Goal: Find contact information: Find contact information

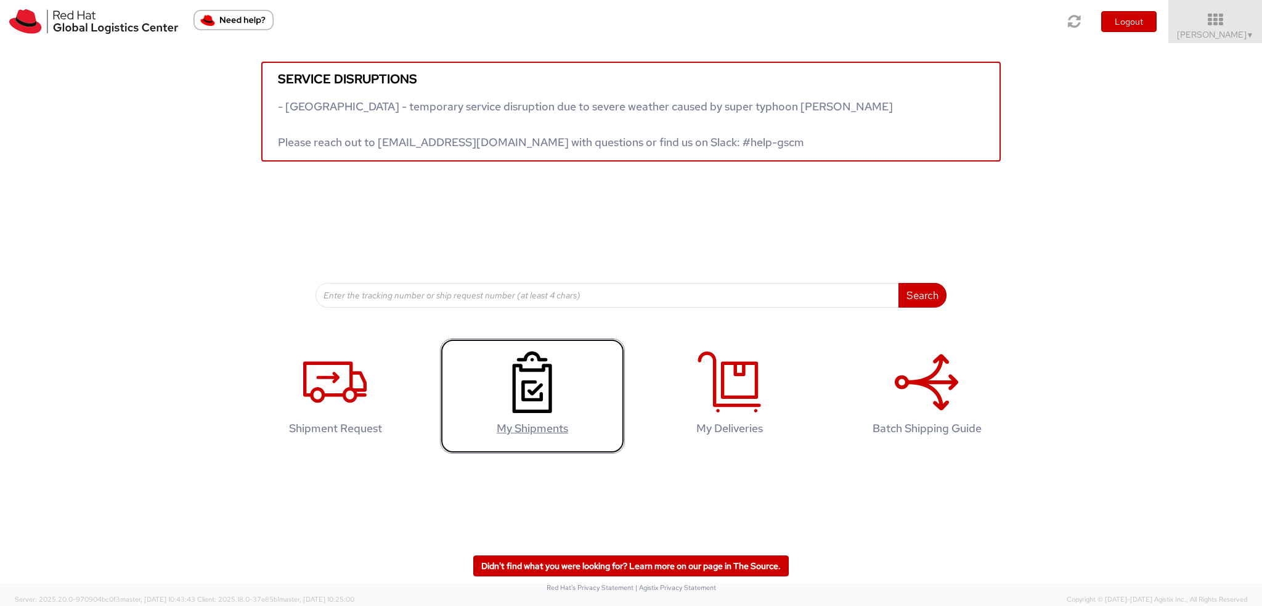
click at [527, 415] on link "My Shipments" at bounding box center [532, 395] width 185 height 115
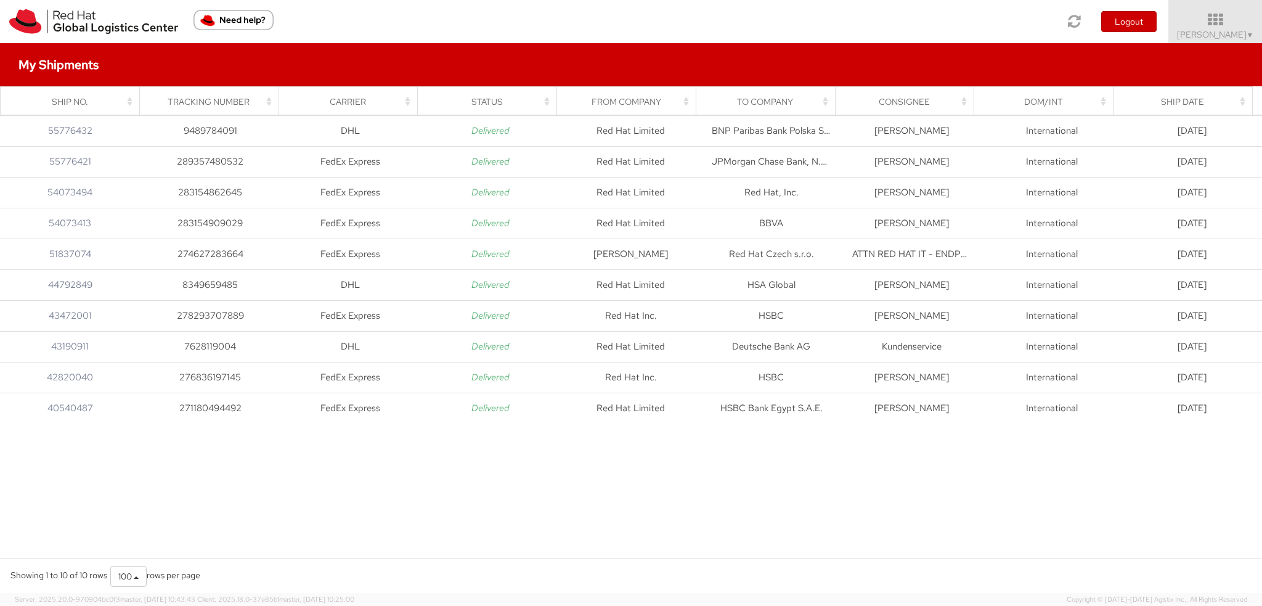
click at [239, 23] on img "Need help?" at bounding box center [233, 20] width 80 height 20
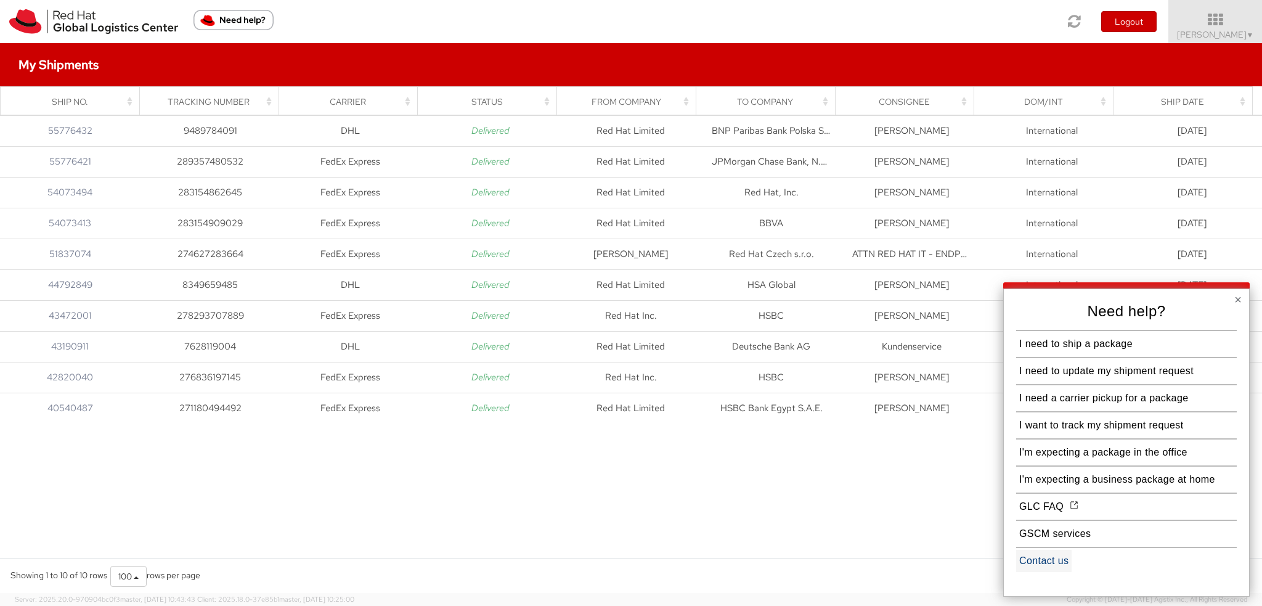
click at [1059, 556] on button "Contact us" at bounding box center [1043, 560] width 55 height 22
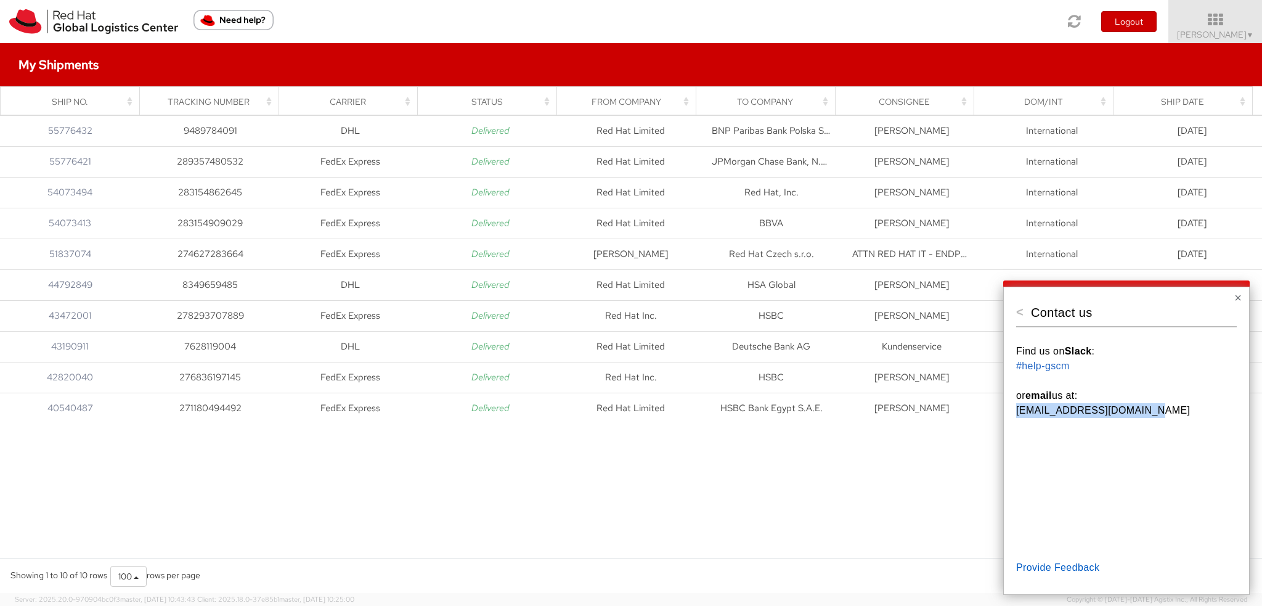
drag, startPoint x: 1147, startPoint y: 411, endPoint x: 1008, endPoint y: 408, distance: 138.6
click at [1008, 408] on div "< Contact us Find us on Slack : #help-gscm or email us at: EMEAlogistics@redhat…" at bounding box center [1126, 440] width 246 height 308
copy p "EMEAlogistics@redhat.com"
